Goal: Navigation & Orientation: Find specific page/section

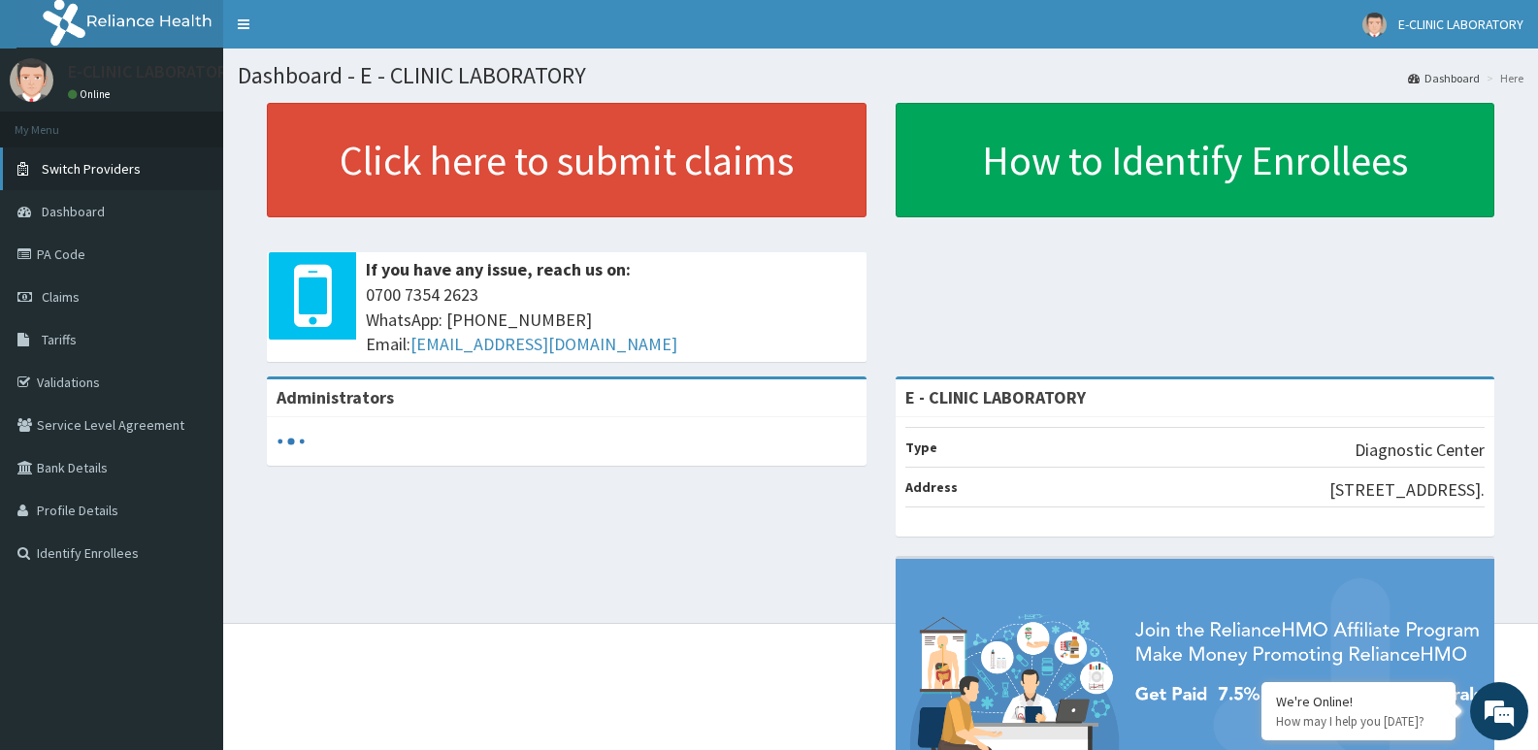
click at [112, 172] on span "Switch Providers" at bounding box center [91, 168] width 99 height 17
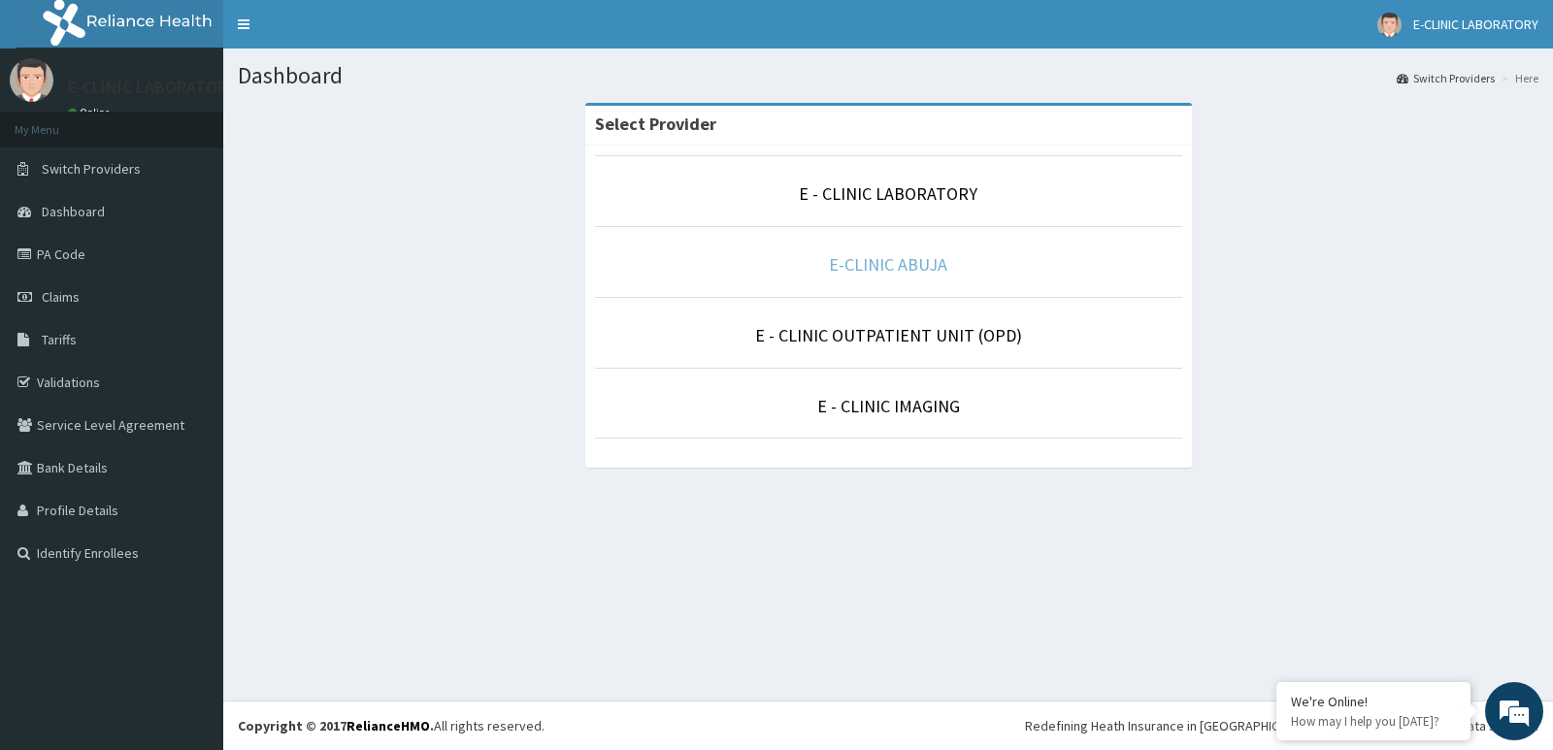
click at [869, 274] on link "E-CLINIC ABUJA" at bounding box center [888, 264] width 118 height 22
